Goal: Navigation & Orientation: Find specific page/section

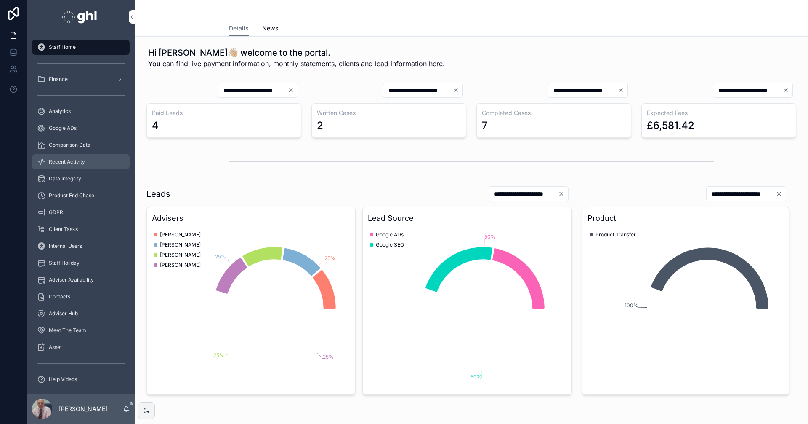
click at [64, 160] on span "Recent Activity" at bounding box center [67, 161] width 36 height 7
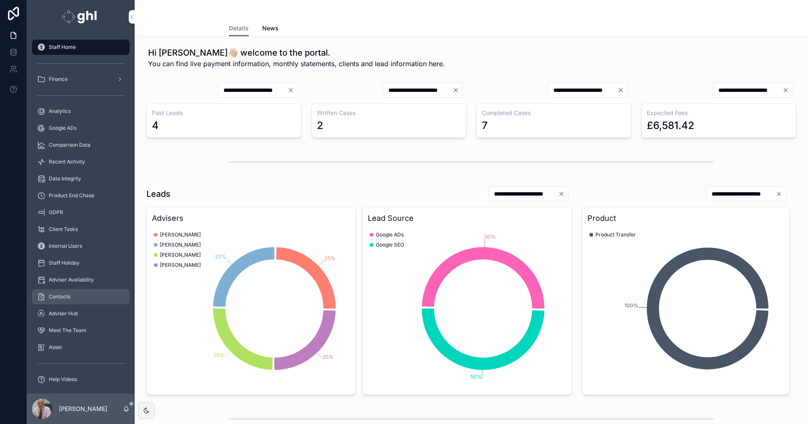
click at [67, 296] on span "Contacts" at bounding box center [59, 296] width 21 height 7
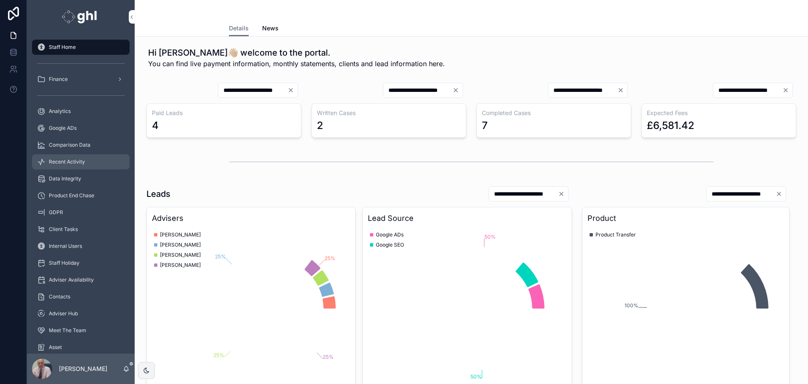
drag, startPoint x: 0, startPoint y: 0, endPoint x: 70, endPoint y: 162, distance: 176.3
click at [70, 162] on span "Recent Activity" at bounding box center [67, 161] width 36 height 7
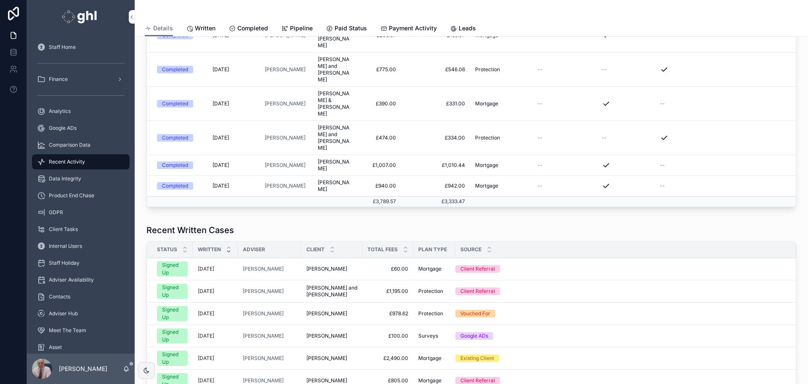
scroll to position [244, 0]
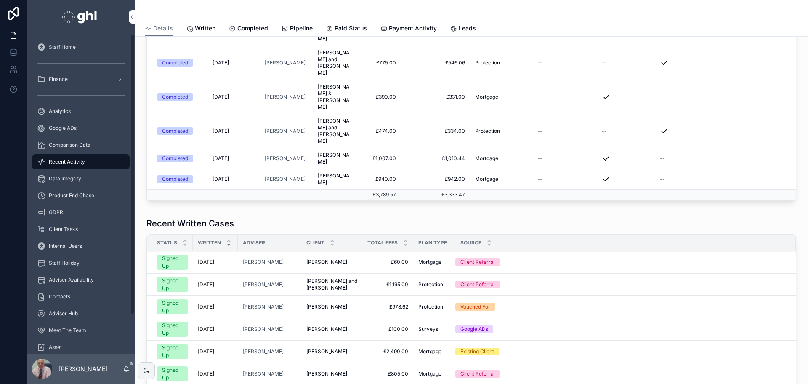
drag, startPoint x: 65, startPoint y: 107, endPoint x: 75, endPoint y: 154, distance: 47.9
click at [65, 107] on div "Analytics" at bounding box center [81, 110] width 88 height 13
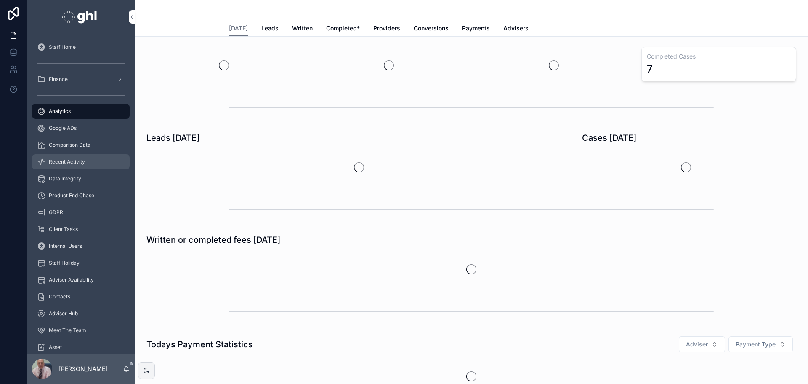
click at [72, 160] on span "Recent Activity" at bounding box center [67, 161] width 36 height 7
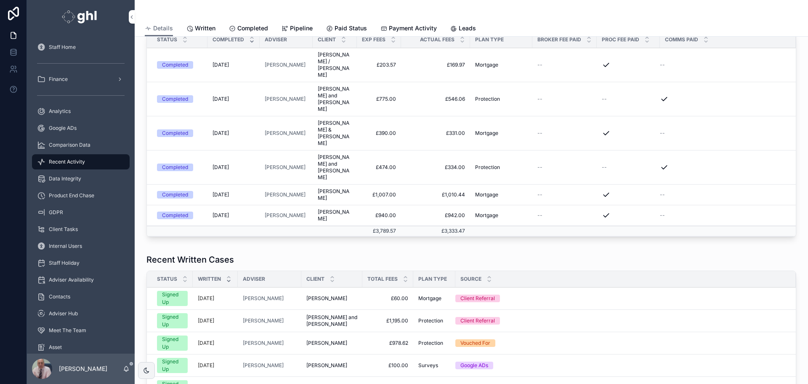
scroll to position [214, 0]
